Goal: Navigation & Orientation: Find specific page/section

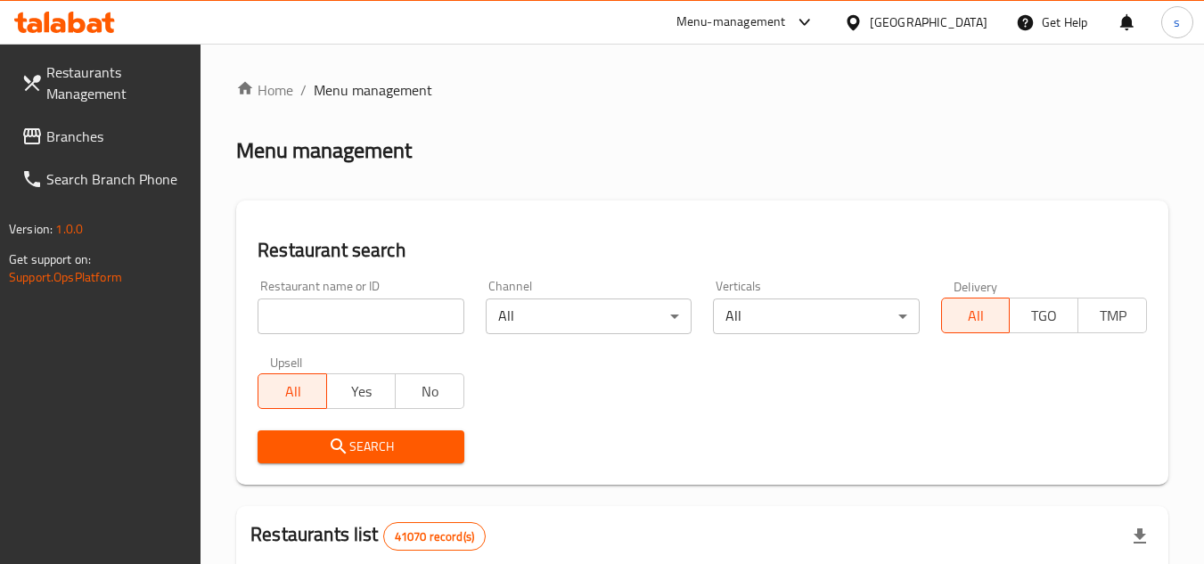
click at [60, 131] on span "Branches" at bounding box center [116, 136] width 141 height 21
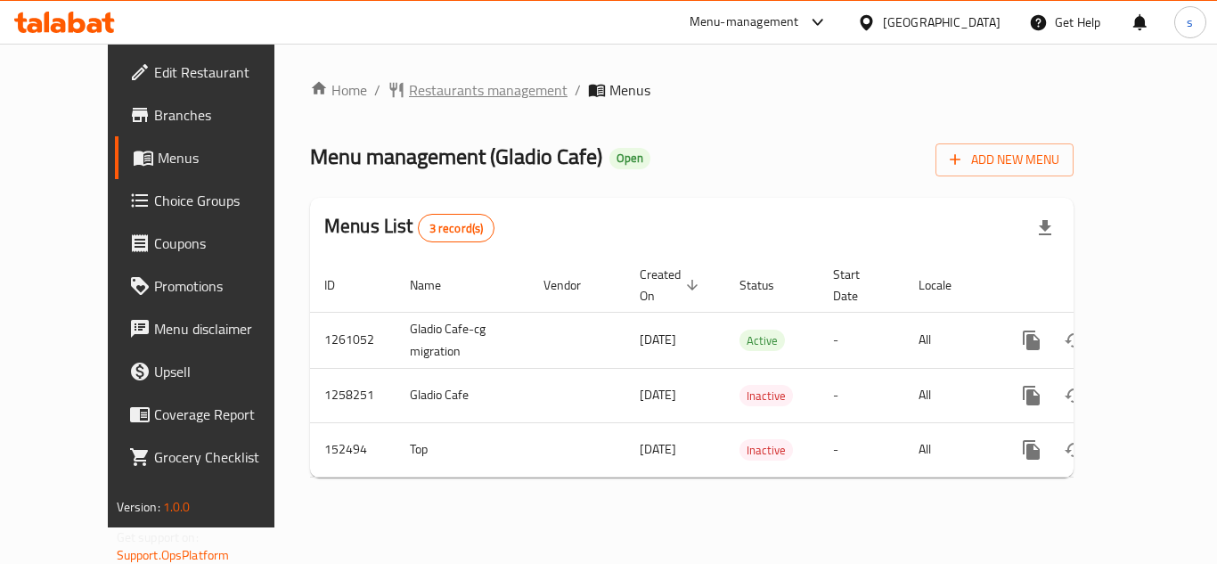
click at [409, 90] on span "Restaurants management" at bounding box center [488, 89] width 159 height 21
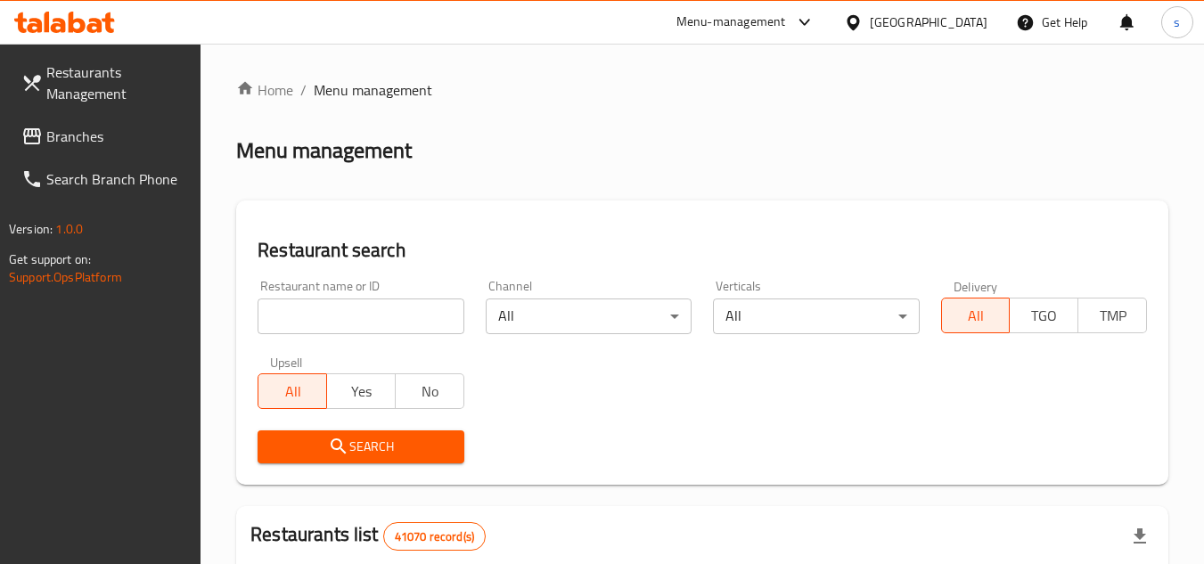
click at [316, 321] on input "search" at bounding box center [360, 316] width 206 height 36
paste input "614368"
type input "614368"
click button "Search" at bounding box center [360, 446] width 206 height 33
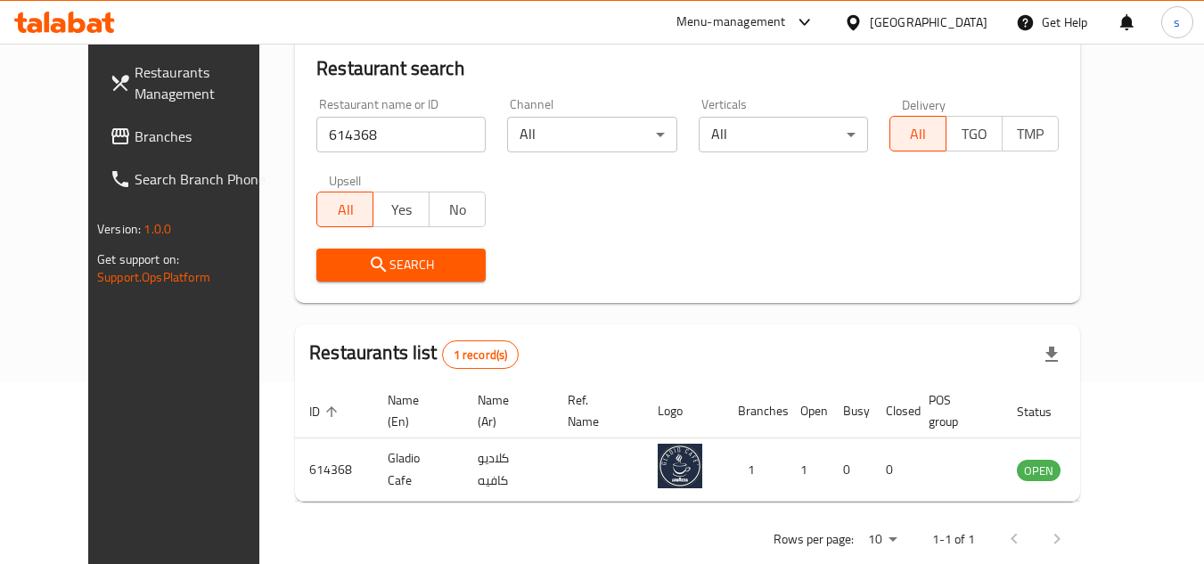
scroll to position [216, 0]
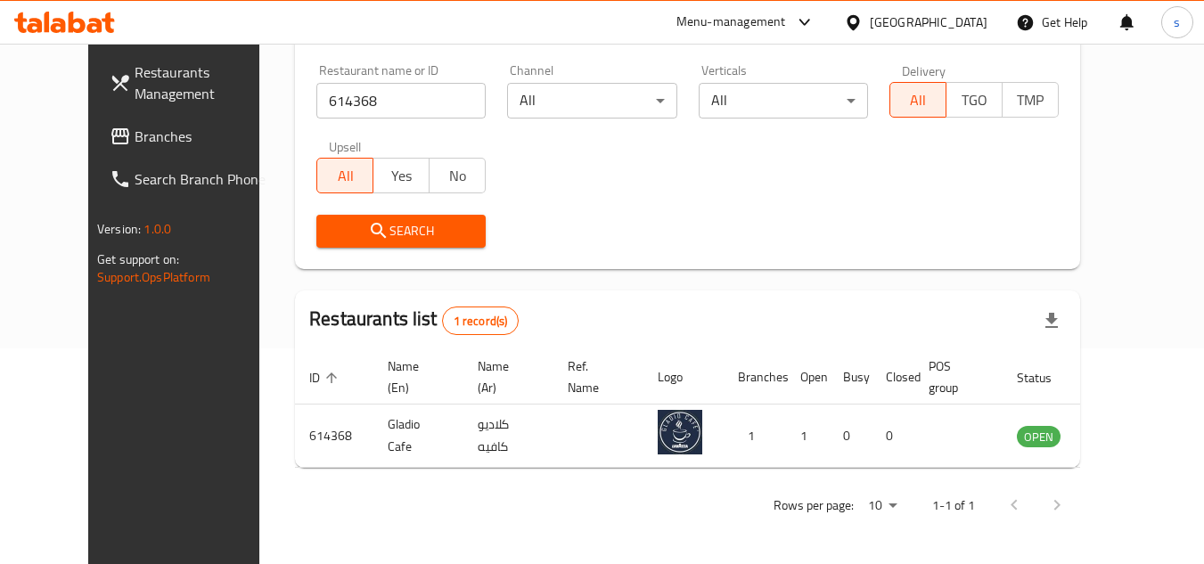
click at [135, 129] on span "Branches" at bounding box center [205, 136] width 141 height 21
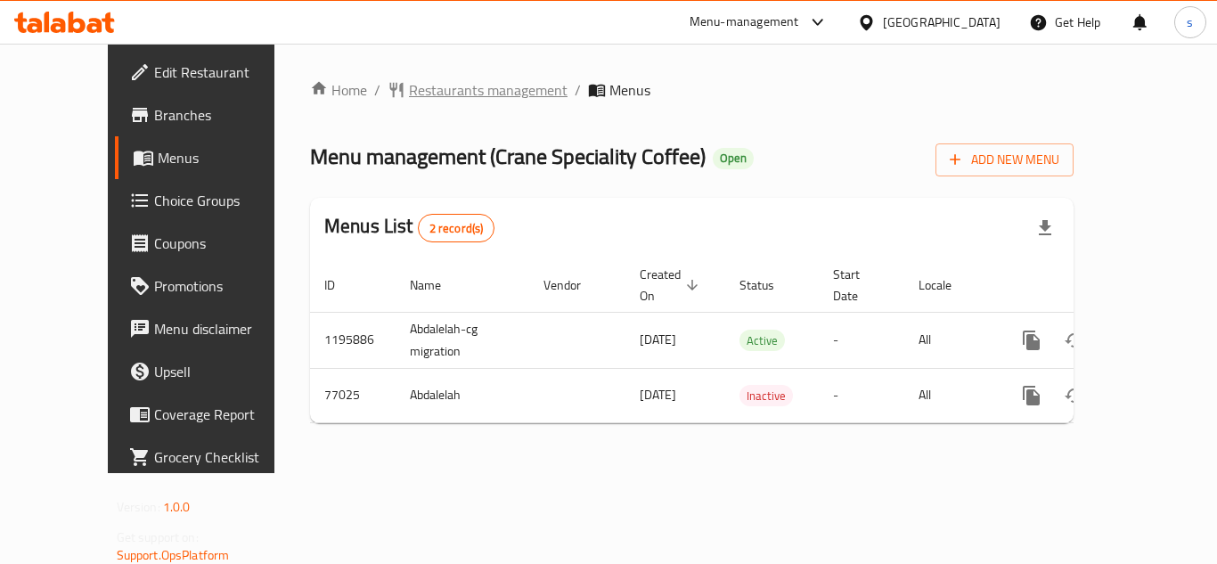
click at [422, 92] on span "Restaurants management" at bounding box center [488, 89] width 159 height 21
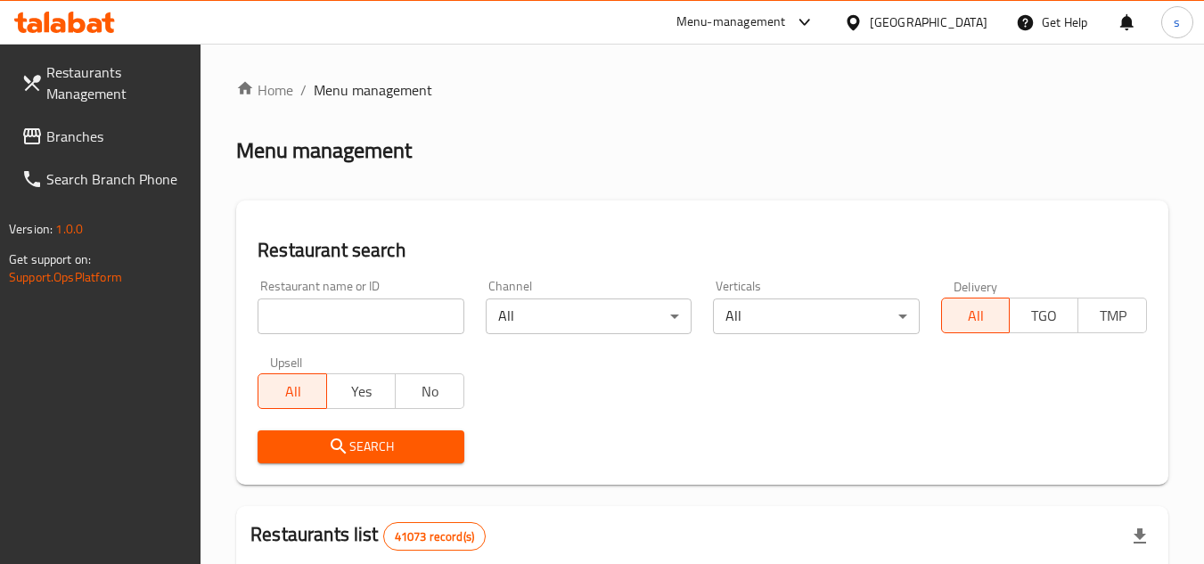
click at [93, 128] on span "Branches" at bounding box center [116, 136] width 141 height 21
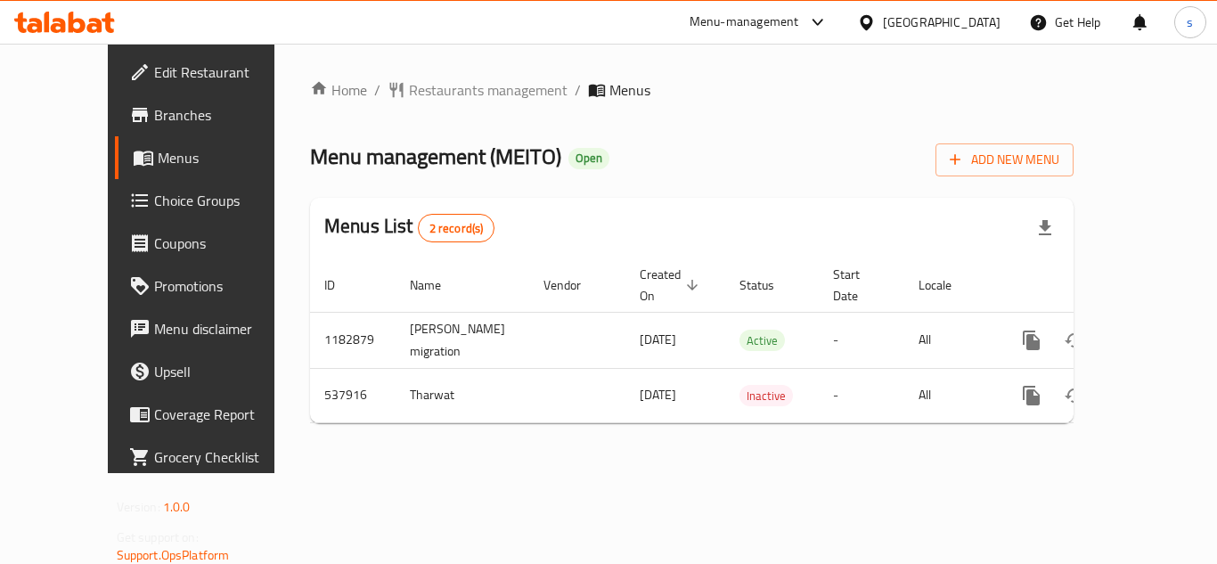
click at [415, 66] on div "Home / Restaurants management / Menus Menu management ( MEITO ) Open Add New Me…" at bounding box center [691, 258] width 835 height 429
click at [427, 79] on span "Restaurants management" at bounding box center [488, 89] width 159 height 21
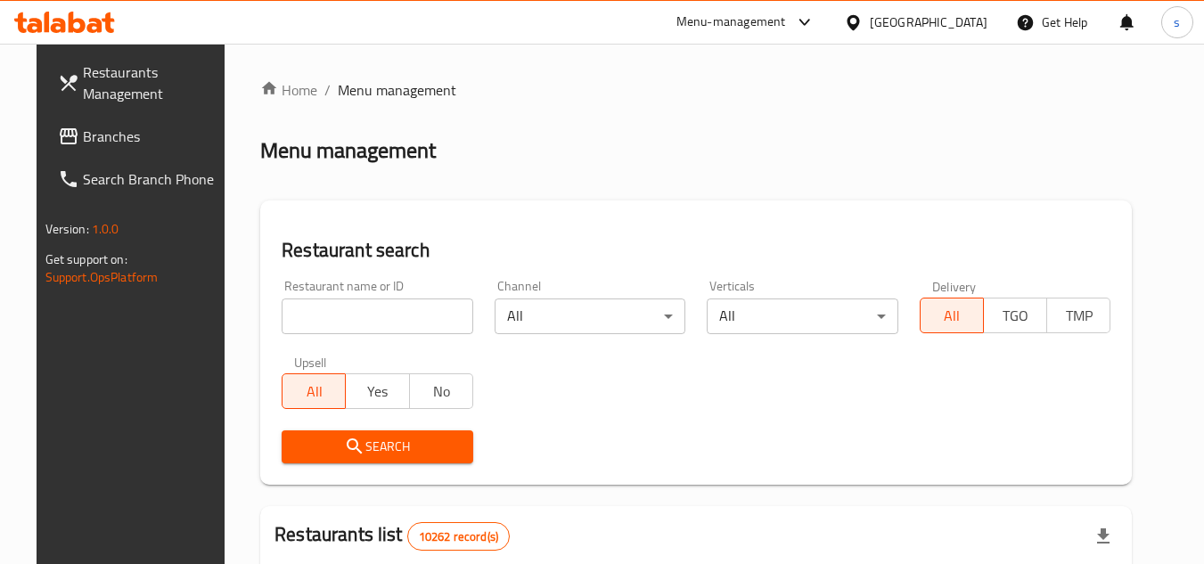
click at [91, 134] on span "Branches" at bounding box center [153, 136] width 141 height 21
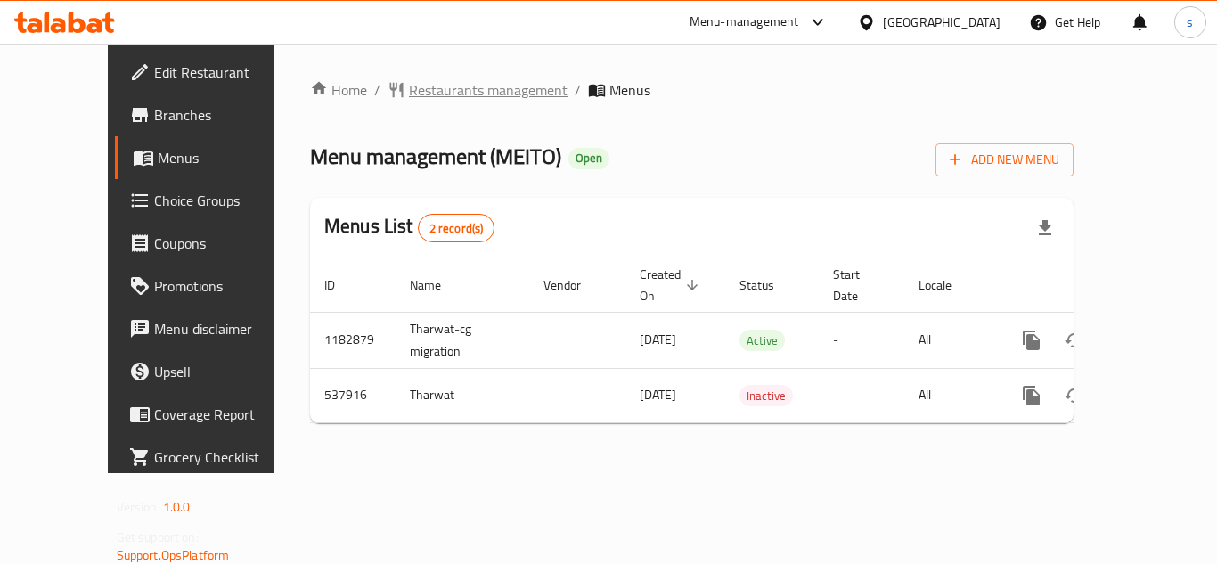
click at [409, 88] on span "Restaurants management" at bounding box center [488, 89] width 159 height 21
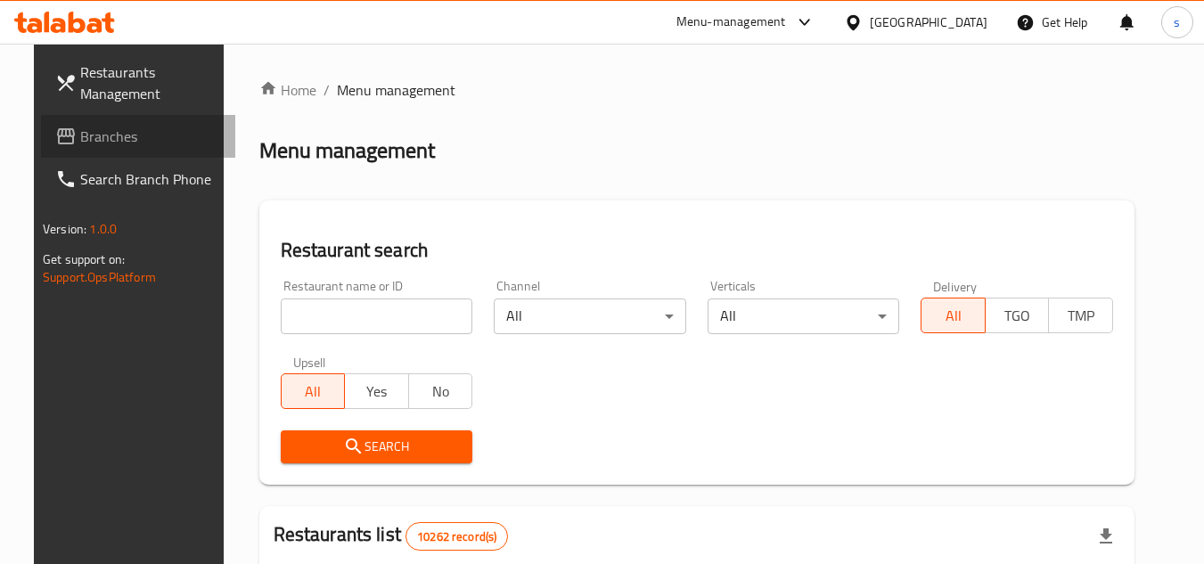
click at [45, 123] on link "Branches" at bounding box center [138, 136] width 194 height 43
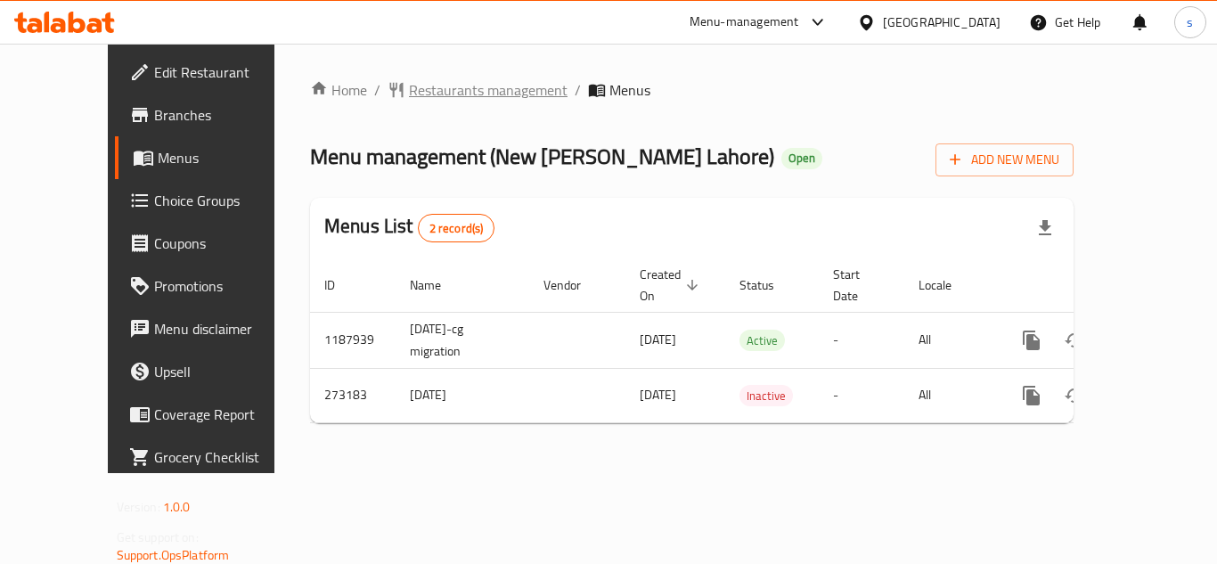
click at [449, 85] on span "Restaurants management" at bounding box center [488, 89] width 159 height 21
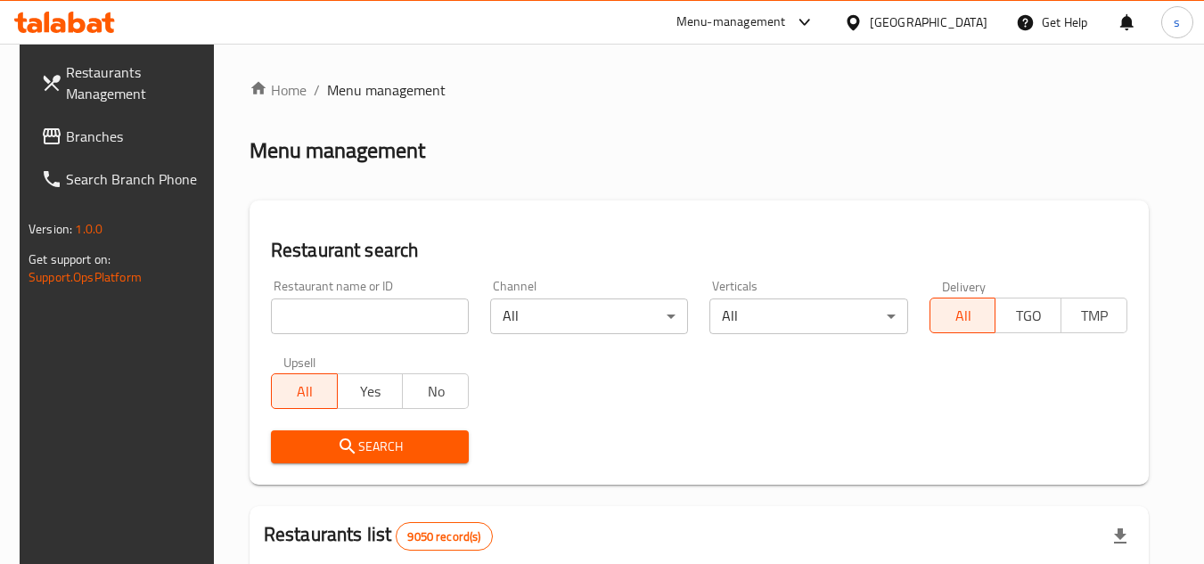
click at [74, 135] on span "Branches" at bounding box center [136, 136] width 141 height 21
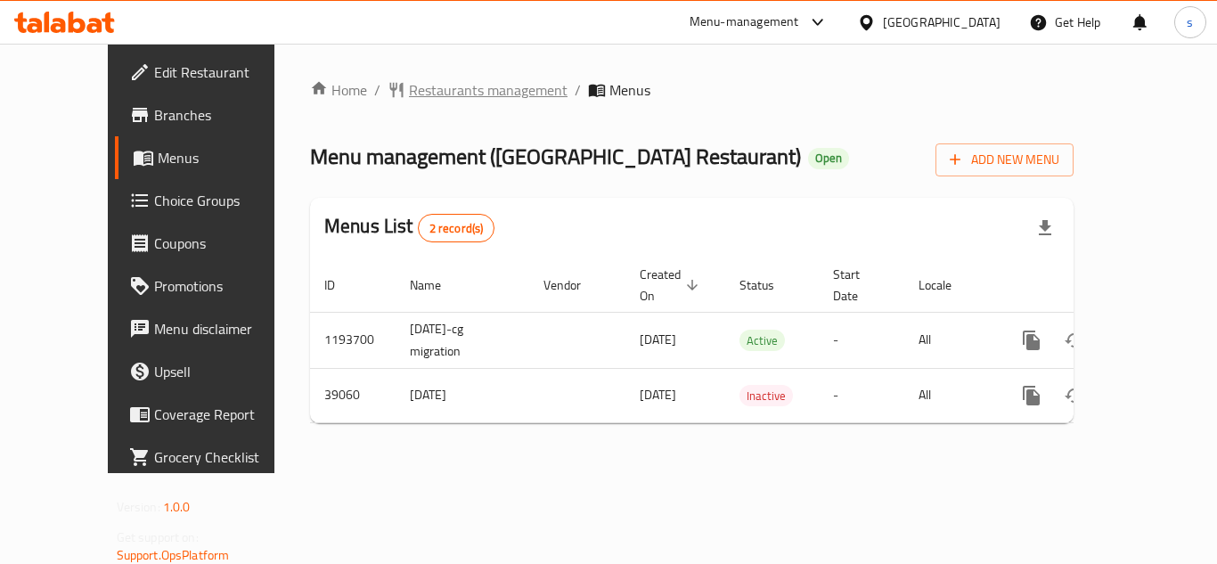
click at [435, 94] on span "Restaurants management" at bounding box center [488, 89] width 159 height 21
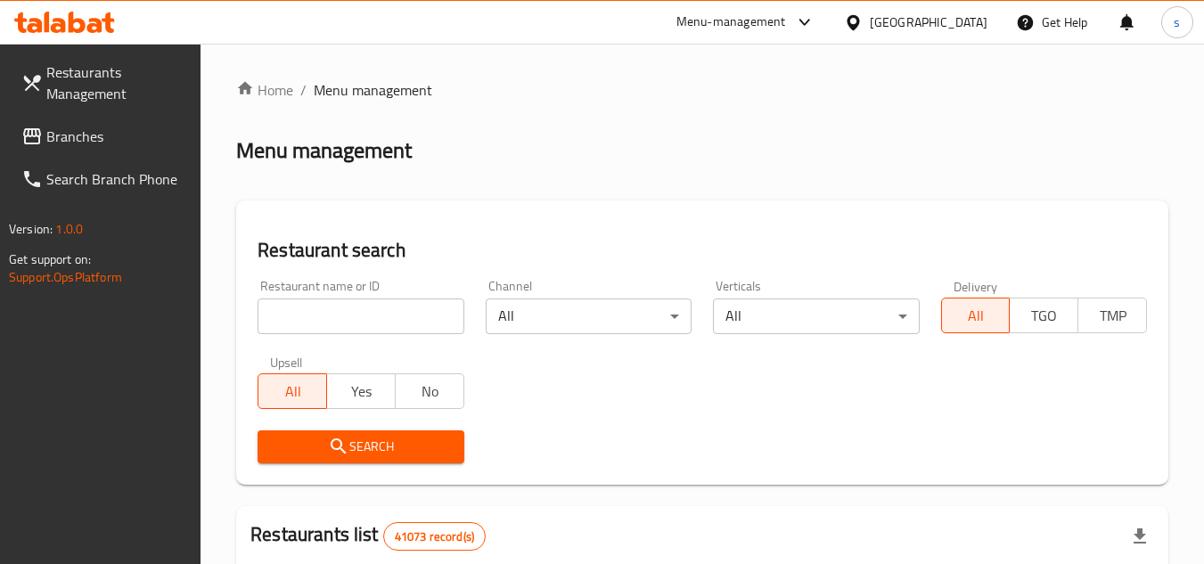
click at [75, 151] on link "Branches" at bounding box center [104, 136] width 194 height 43
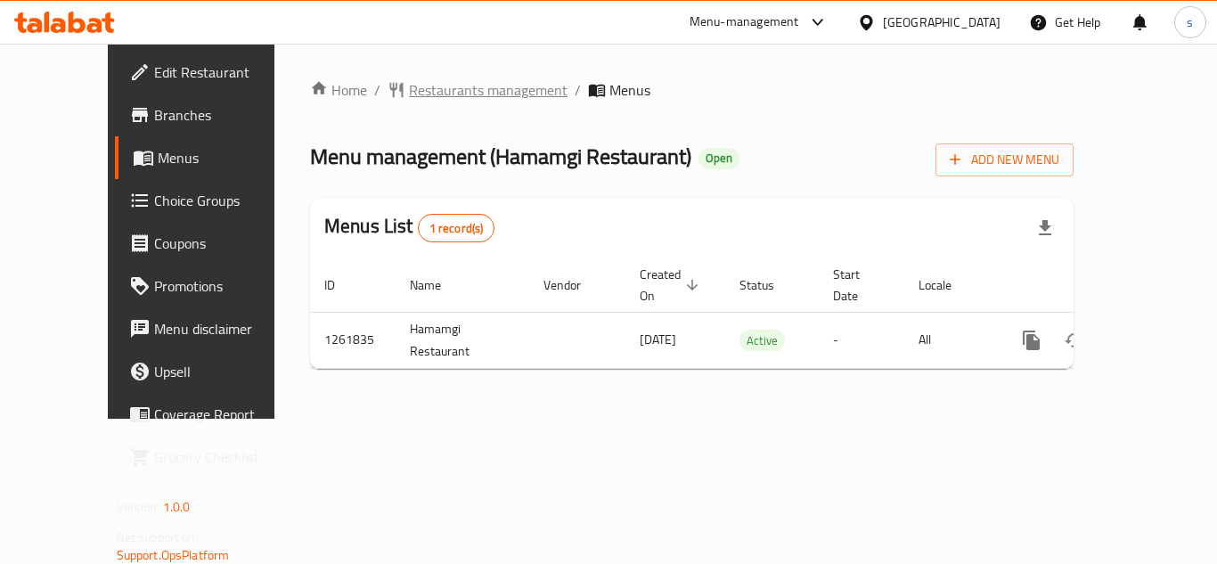
click at [432, 101] on span "Restaurants management" at bounding box center [488, 89] width 159 height 21
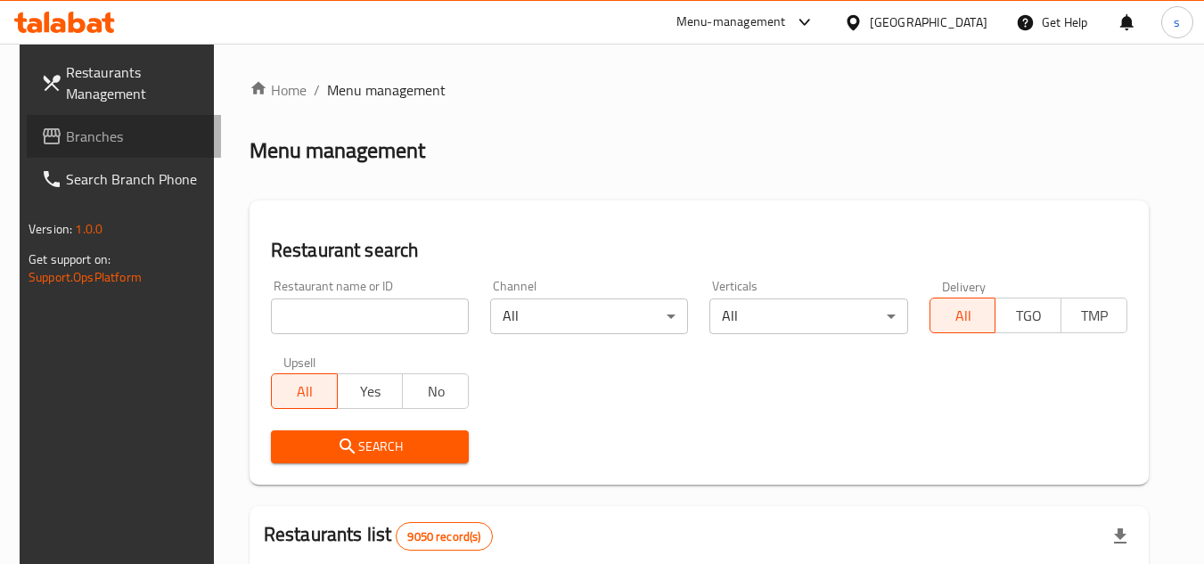
click at [79, 120] on link "Branches" at bounding box center [124, 136] width 194 height 43
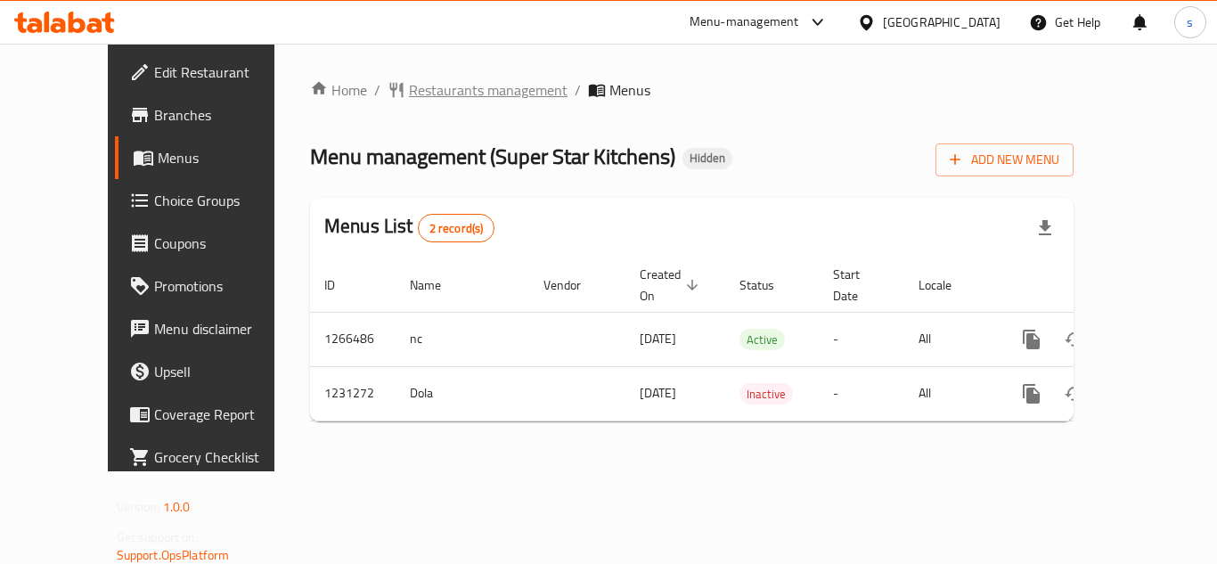
click at [457, 96] on span "Restaurants management" at bounding box center [488, 89] width 159 height 21
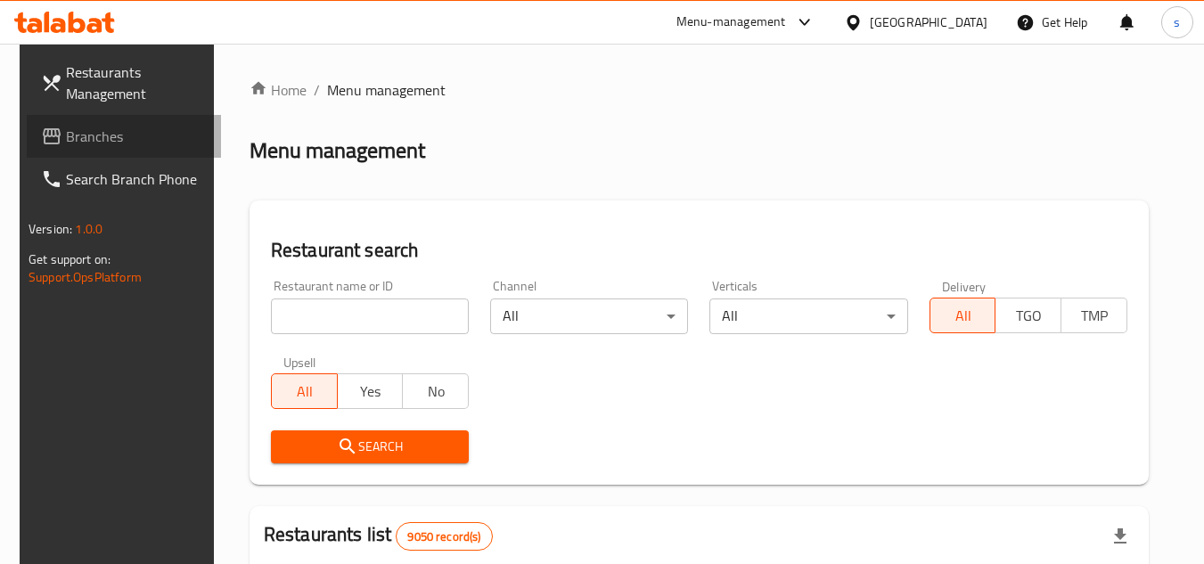
click at [114, 136] on span "Branches" at bounding box center [136, 136] width 141 height 21
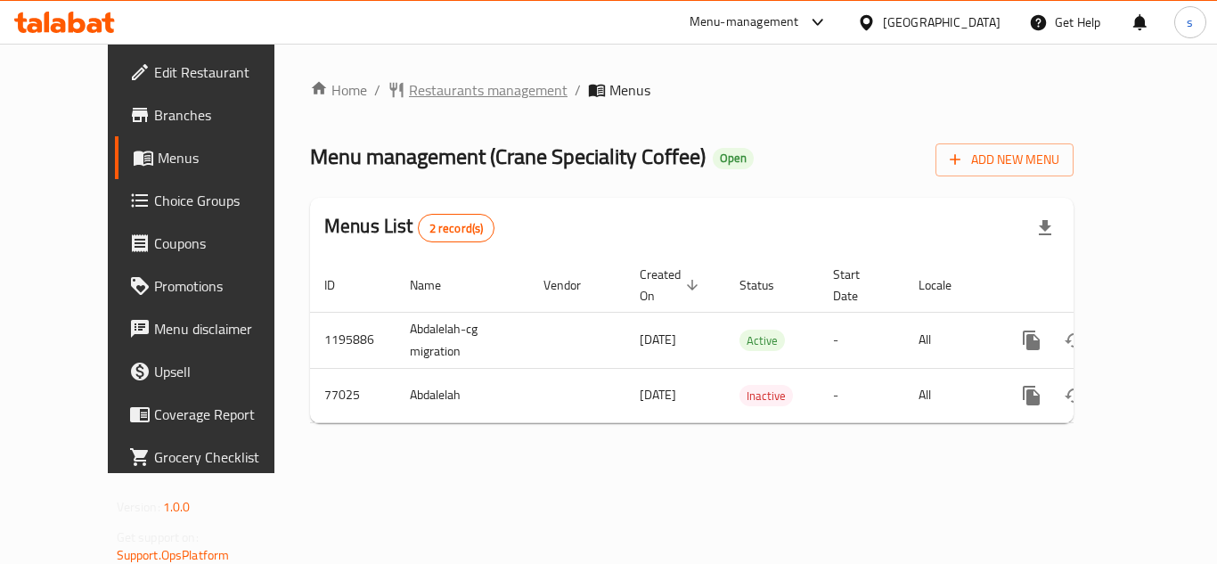
click at [448, 96] on span "Restaurants management" at bounding box center [488, 89] width 159 height 21
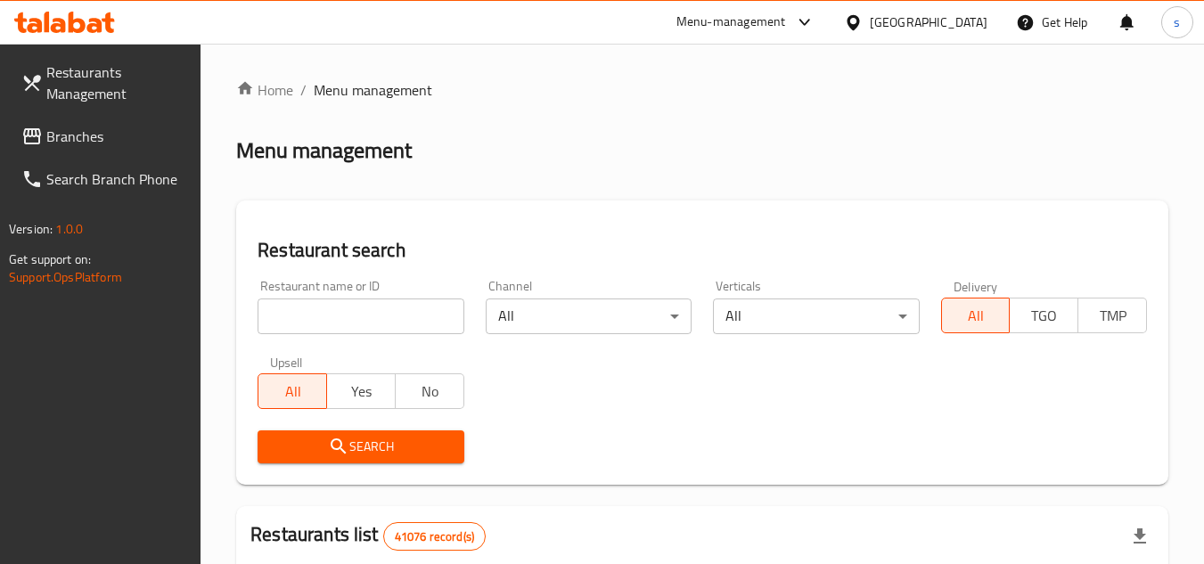
drag, startPoint x: 34, startPoint y: 120, endPoint x: 69, endPoint y: 101, distance: 40.7
click at [34, 119] on link "Branches" at bounding box center [104, 136] width 194 height 43
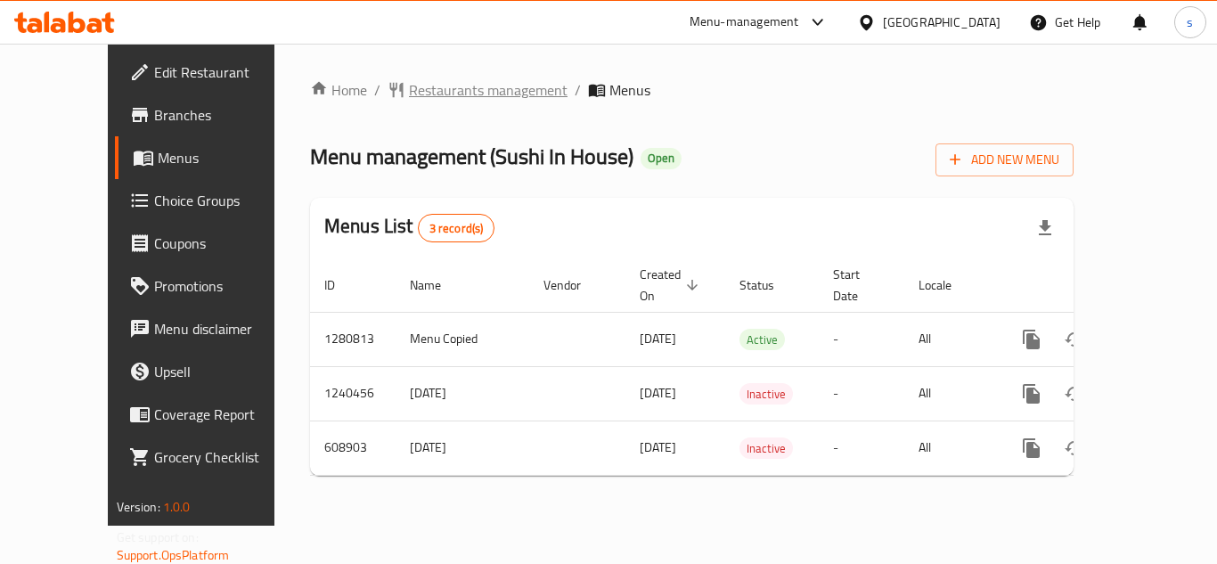
click at [425, 92] on span "Restaurants management" at bounding box center [488, 89] width 159 height 21
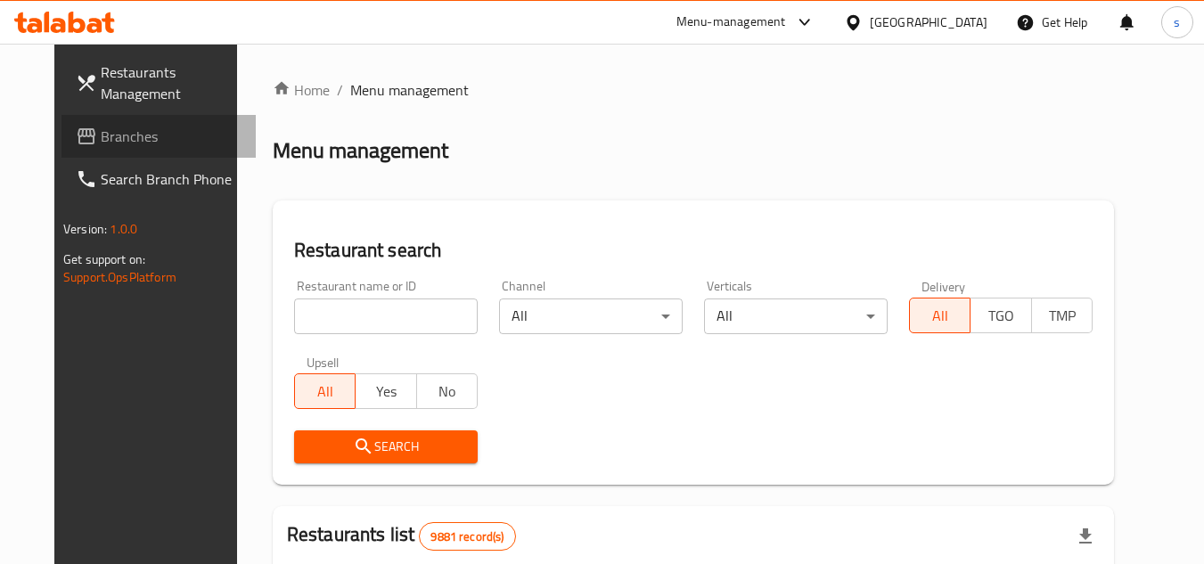
click at [101, 141] on span "Branches" at bounding box center [171, 136] width 141 height 21
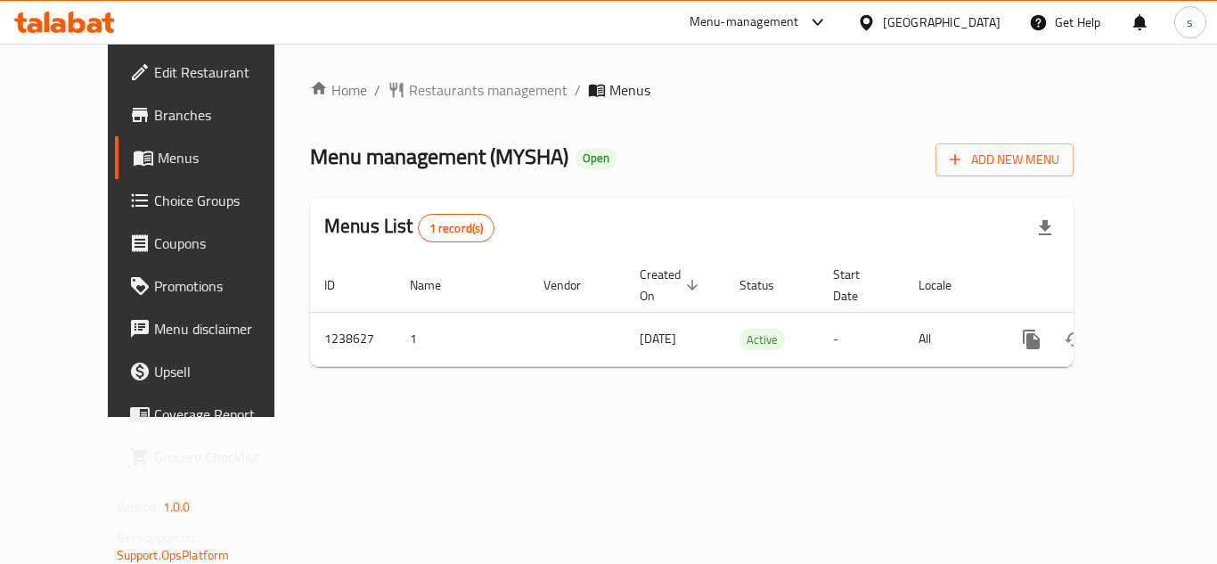
click at [410, 107] on div "Home / Restaurants management / Menus Menu management ( MYSHA ) Open Add New Me…" at bounding box center [692, 230] width 764 height 302
click at [421, 91] on span "Restaurants management" at bounding box center [488, 89] width 159 height 21
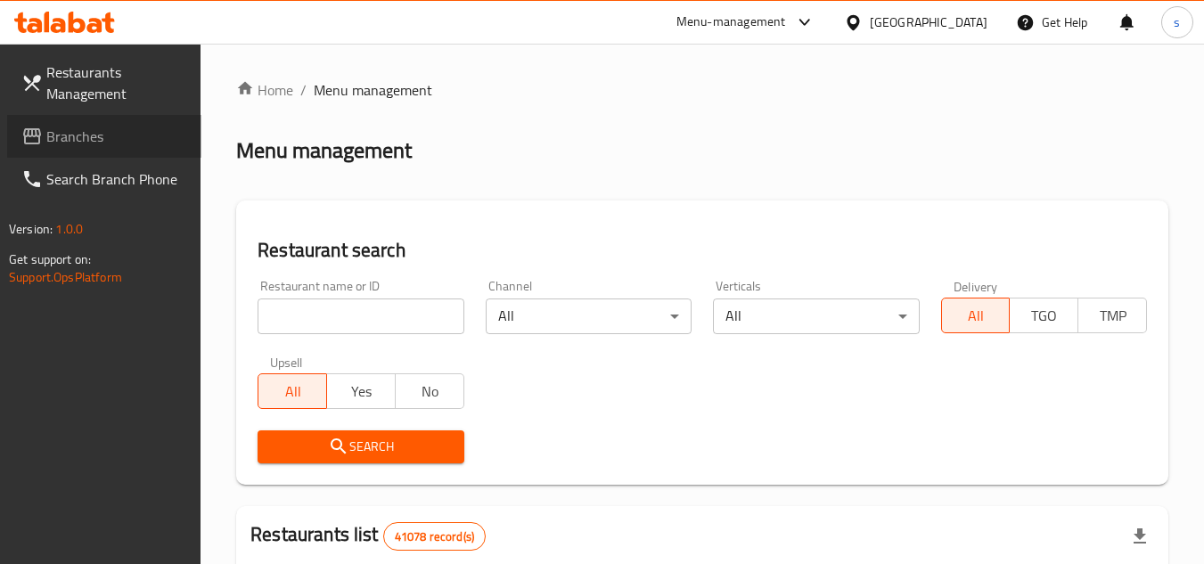
click at [84, 126] on span "Branches" at bounding box center [116, 136] width 141 height 21
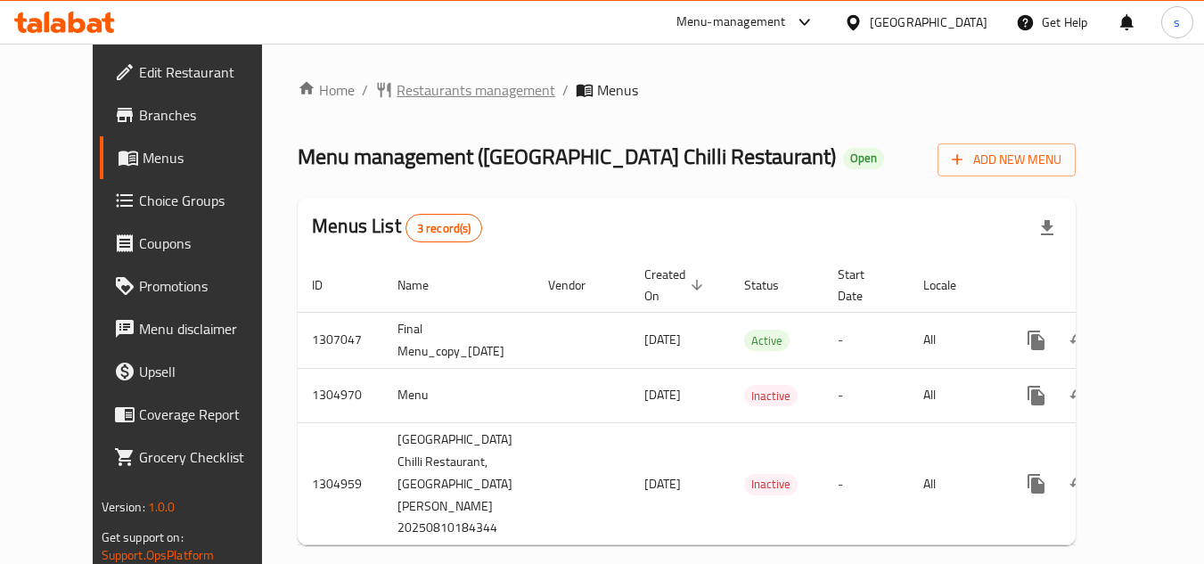
click at [421, 94] on span "Restaurants management" at bounding box center [475, 89] width 159 height 21
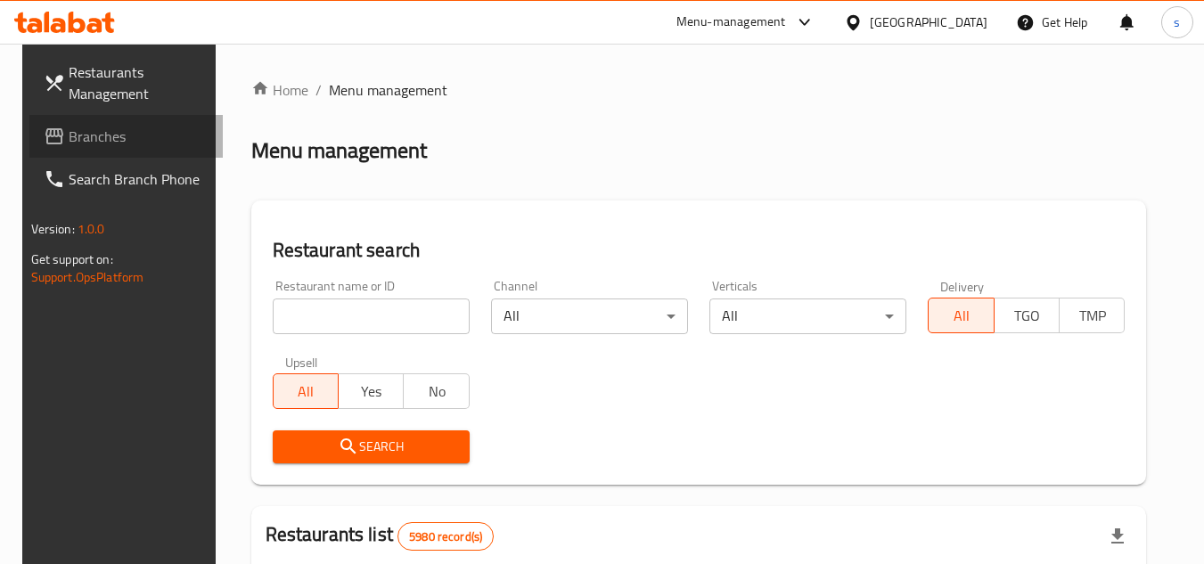
click at [75, 137] on span "Branches" at bounding box center [139, 136] width 141 height 21
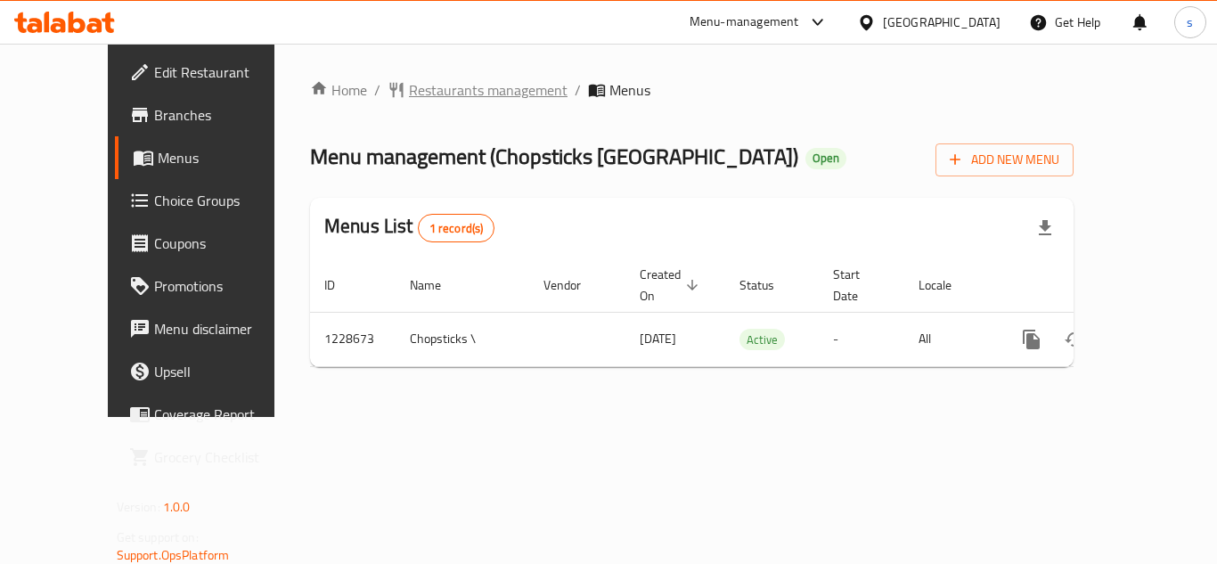
click at [419, 98] on span "Restaurants management" at bounding box center [488, 89] width 159 height 21
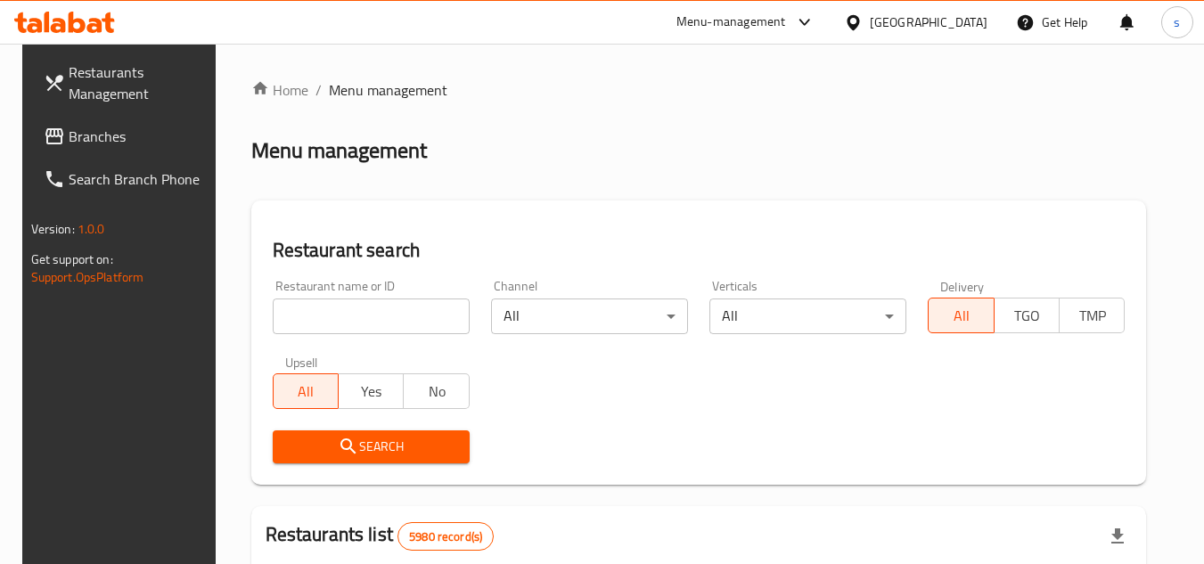
click at [69, 143] on span "Branches" at bounding box center [139, 136] width 141 height 21
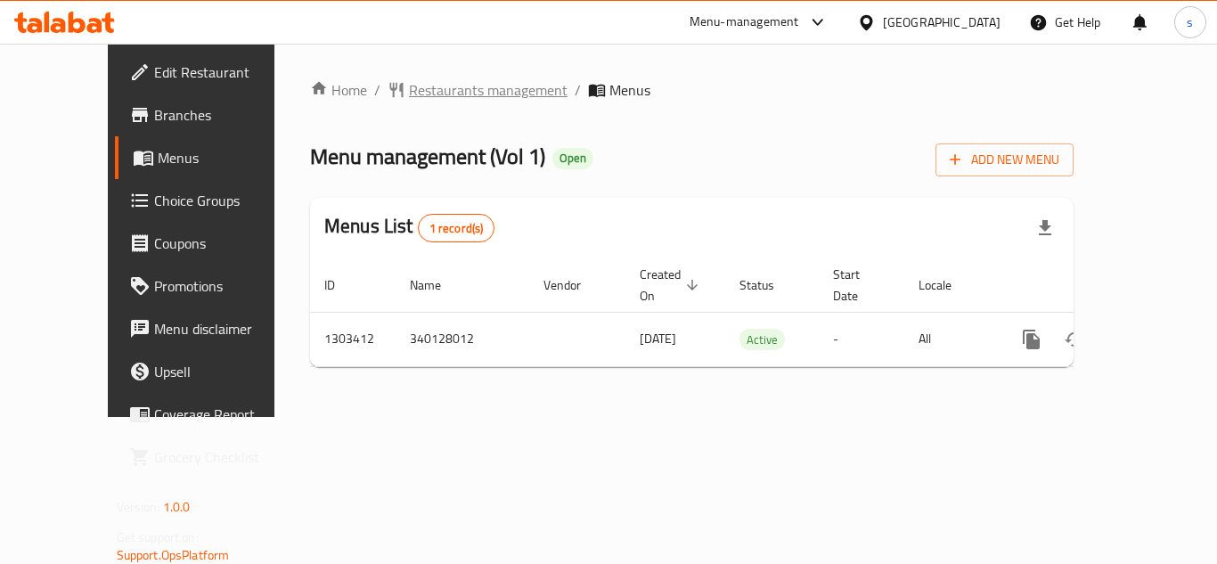
click at [409, 84] on span "Restaurants management" at bounding box center [488, 89] width 159 height 21
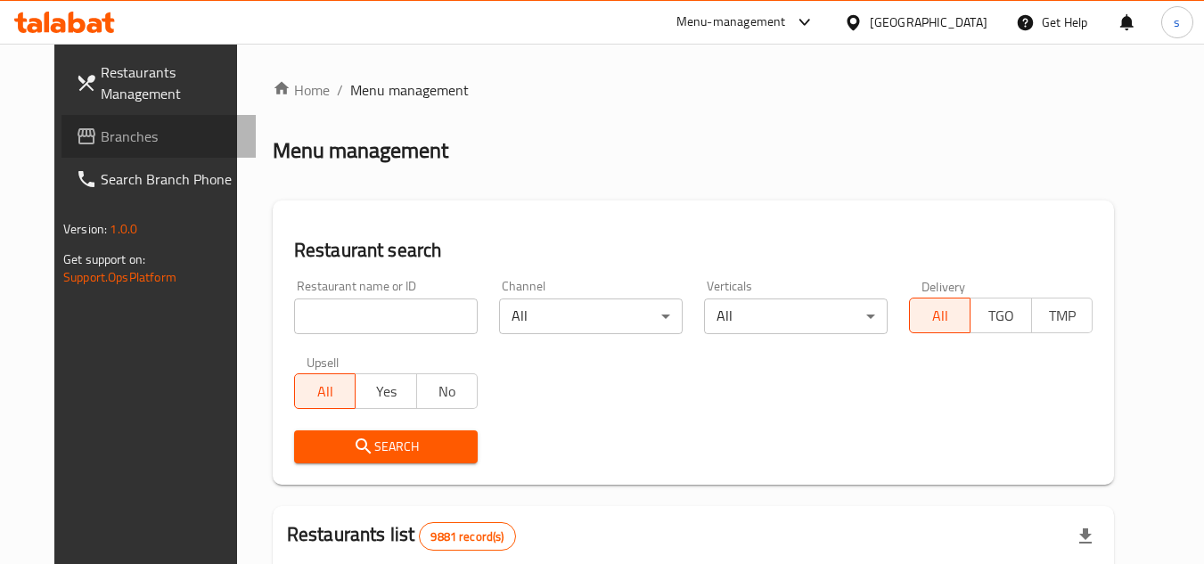
click at [101, 142] on span "Branches" at bounding box center [171, 136] width 141 height 21
